Goal: Find contact information: Find contact information

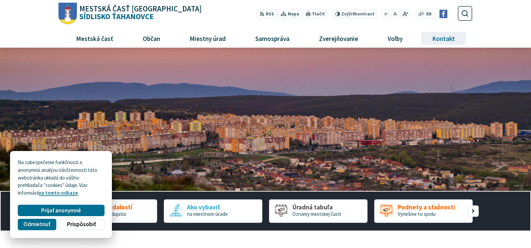
click at [441, 39] on span "Kontakt" at bounding box center [444, 38] width 28 height 18
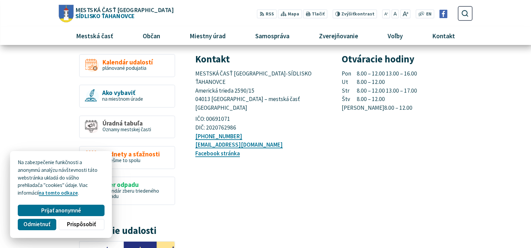
scroll to position [45, 0]
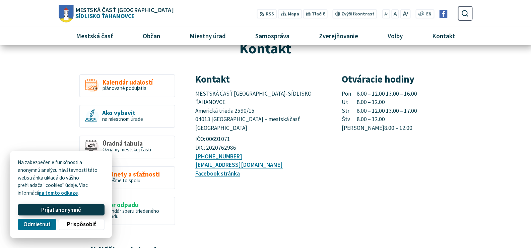
click at [72, 210] on span "Prijať anonymné" at bounding box center [61, 209] width 40 height 7
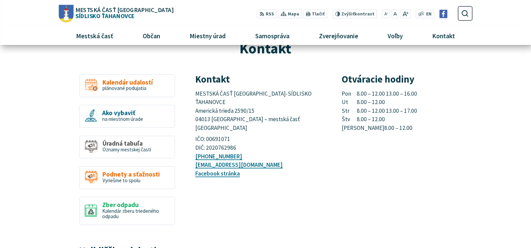
scroll to position [0, 0]
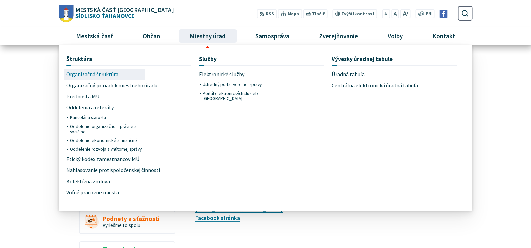
click at [99, 75] on span "Organizačná štruktúra" at bounding box center [92, 74] width 52 height 11
